Goal: Task Accomplishment & Management: Manage account settings

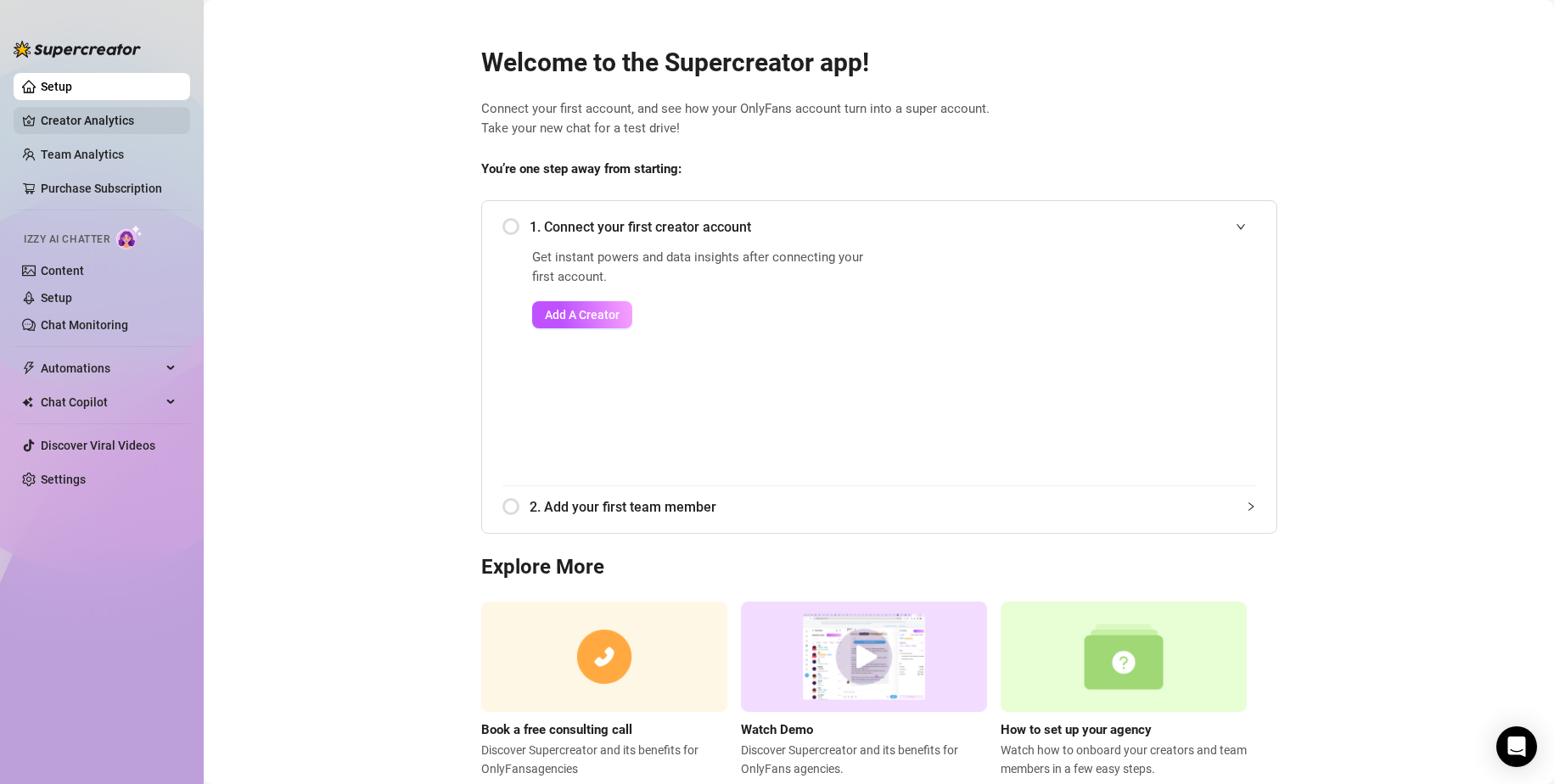
click at [70, 126] on link "Creator Analytics" at bounding box center [109, 120] width 136 height 27
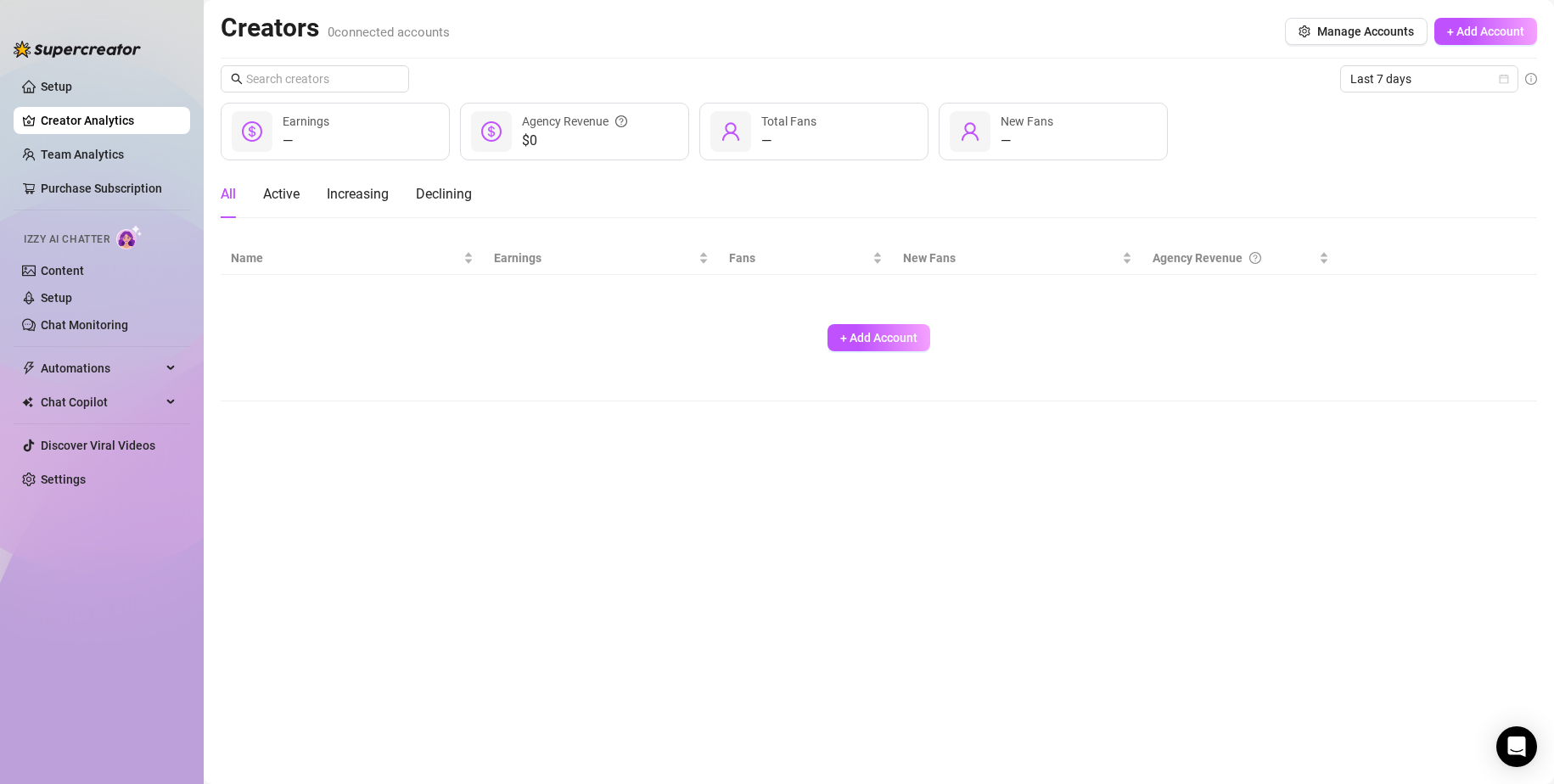
click at [839, 354] on div "+ Add Account" at bounding box center [878, 337] width 1296 height 112
click at [846, 345] on span "+ Add Account" at bounding box center [878, 337] width 78 height 14
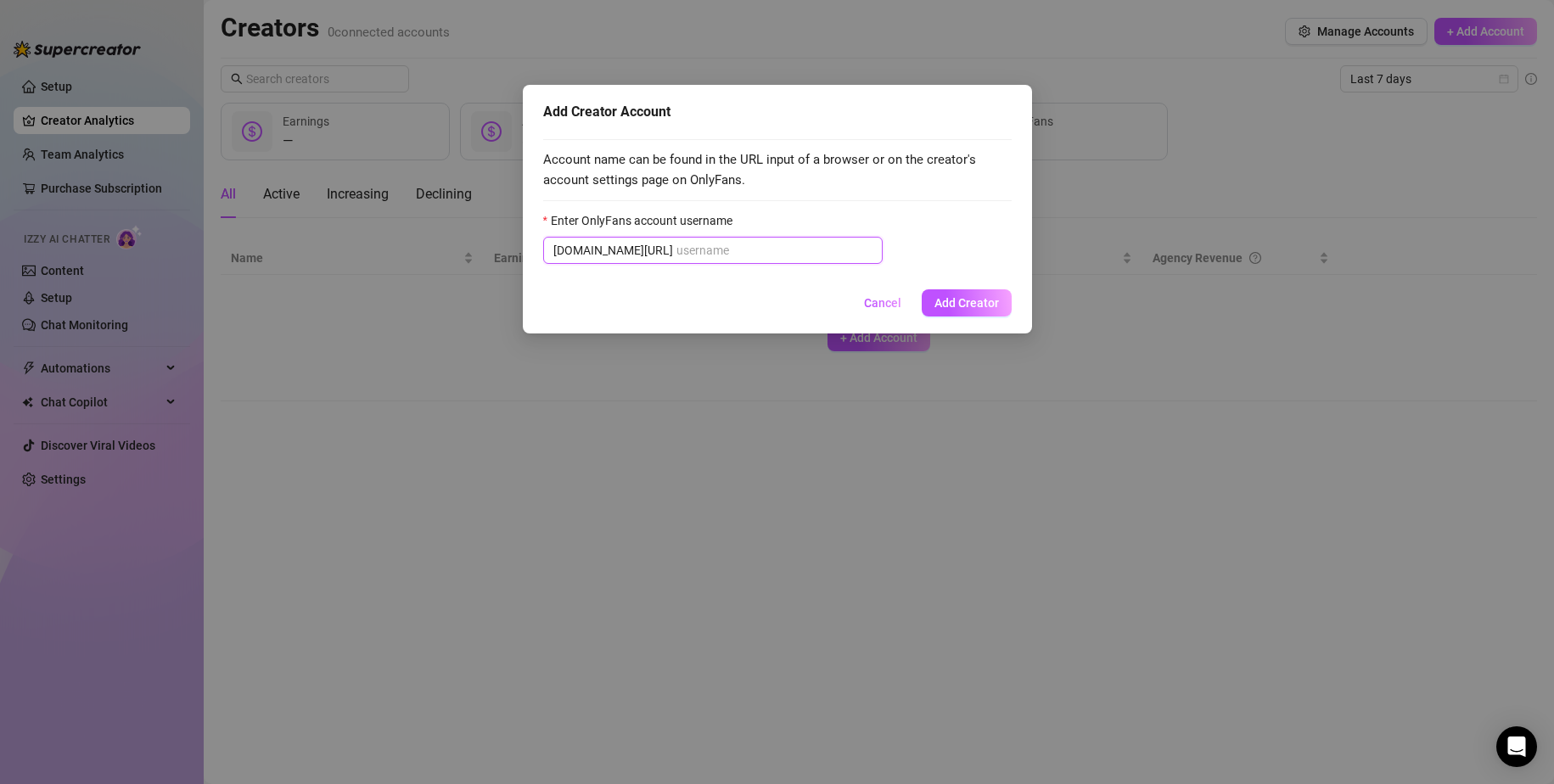
drag, startPoint x: 725, startPoint y: 254, endPoint x: 810, endPoint y: 273, distance: 87.1
click at [861, 281] on div "Add Creator Account Account name can be found in the URL input of a browser or …" at bounding box center [777, 209] width 509 height 249
click at [870, 309] on span "Cancel" at bounding box center [883, 303] width 37 height 14
